Goal: Task Accomplishment & Management: Manage account settings

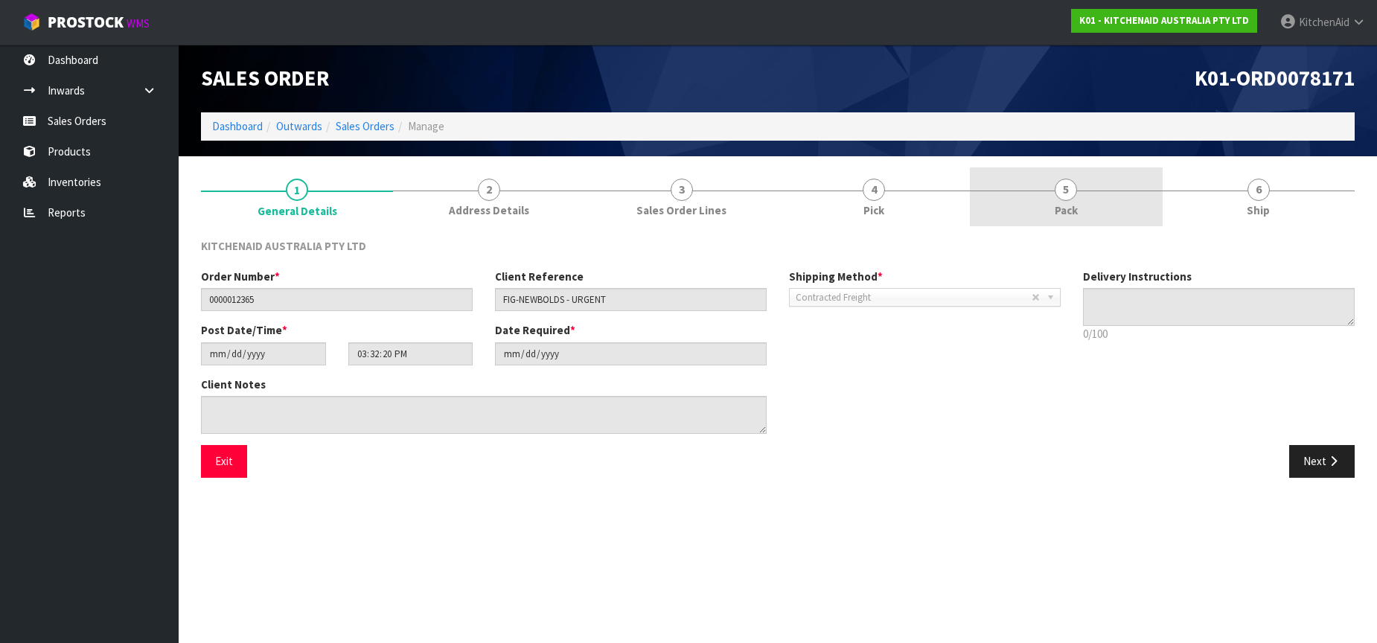
click at [1076, 193] on span "5" at bounding box center [1066, 190] width 22 height 22
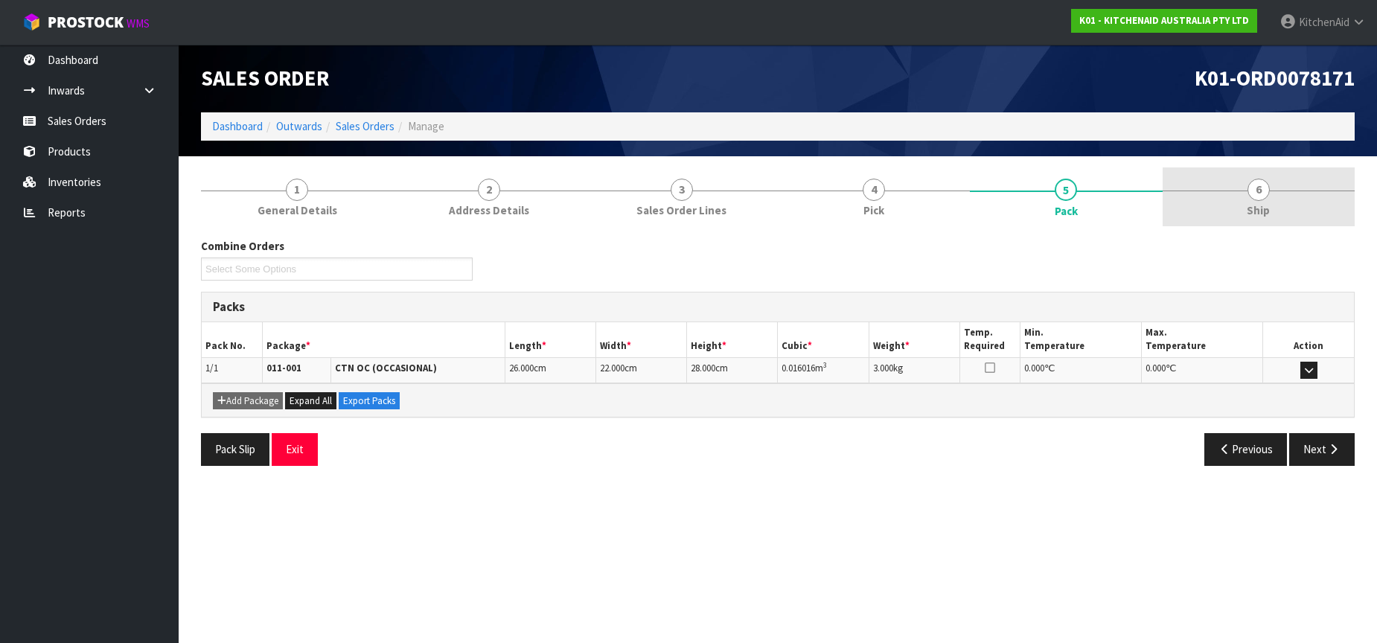
click at [1261, 190] on span "6" at bounding box center [1259, 190] width 22 height 22
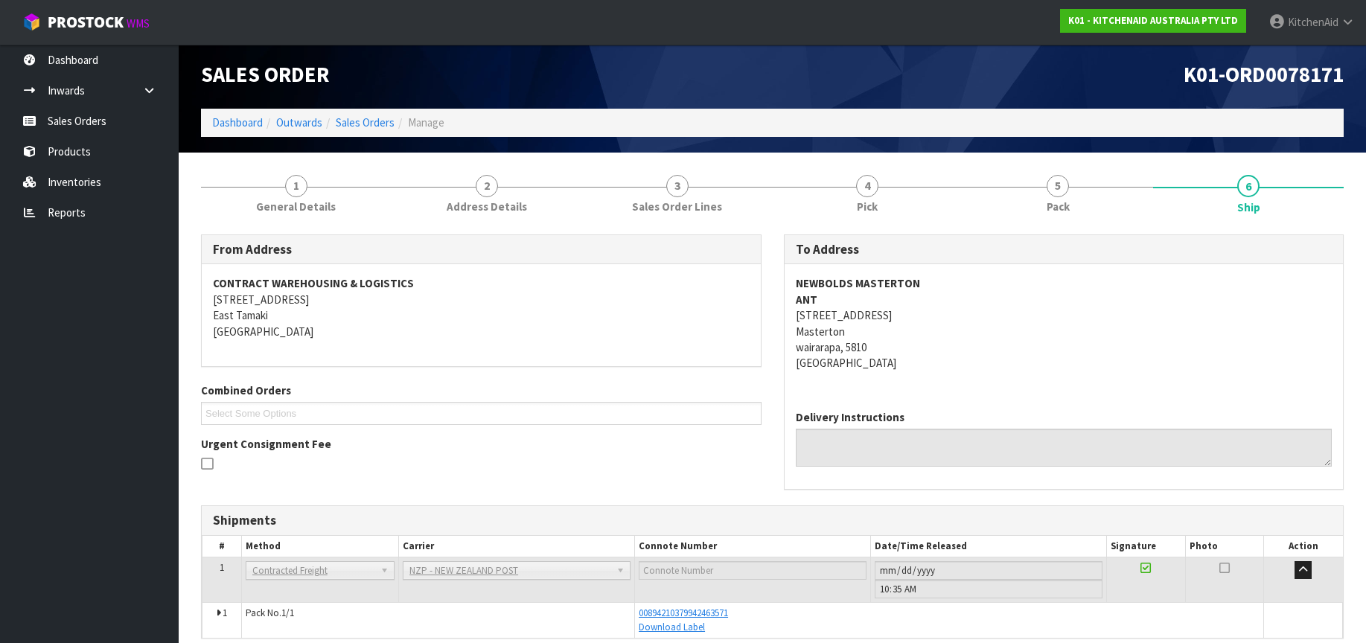
scroll to position [70, 0]
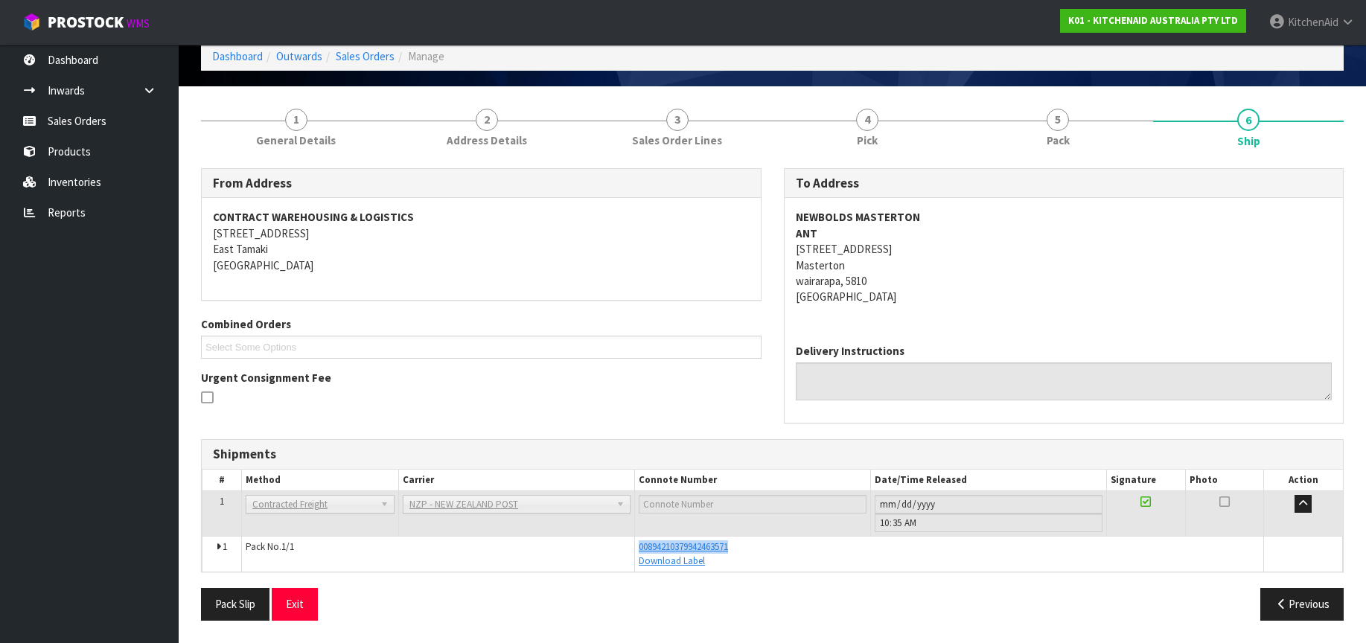
drag, startPoint x: 779, startPoint y: 547, endPoint x: 641, endPoint y: 538, distance: 138.0
click at [641, 538] on td "00894210379942463571 Download Label" at bounding box center [949, 554] width 629 height 35
copy span "00894210379942463571"
